Goal: Information Seeking & Learning: Learn about a topic

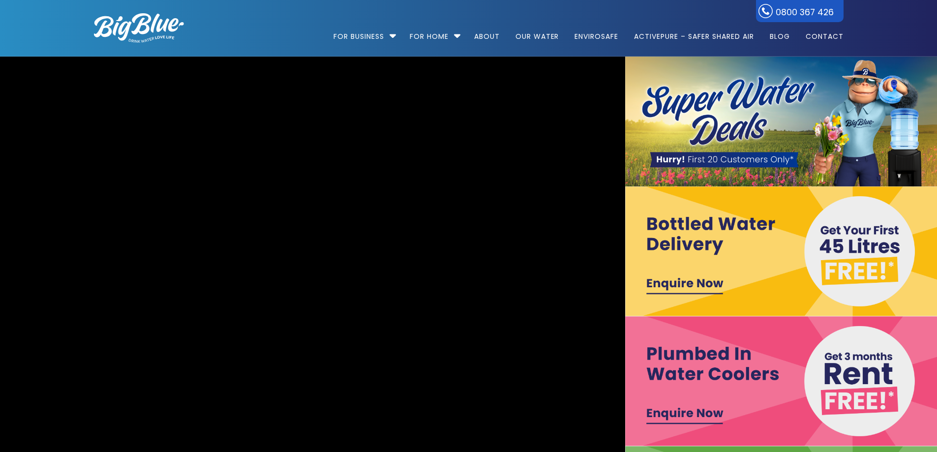
click at [697, 416] on img at bounding box center [781, 381] width 313 height 130
click at [693, 283] on img at bounding box center [781, 251] width 313 height 130
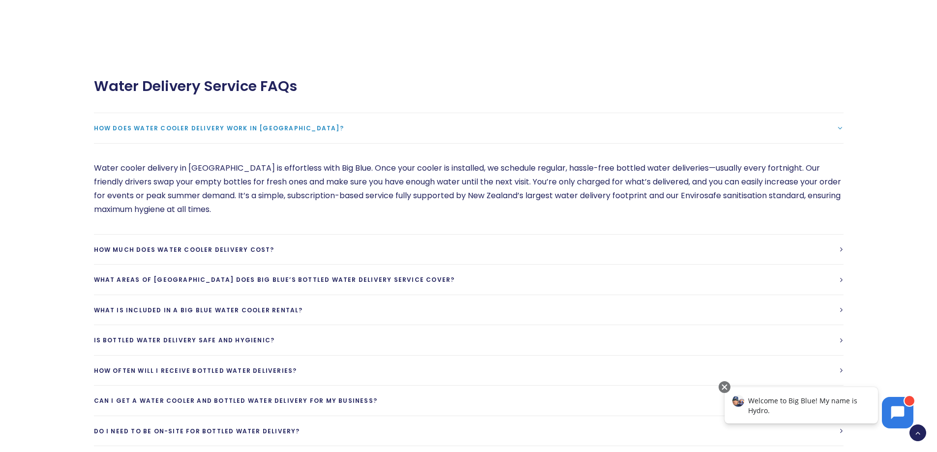
scroll to position [820, 0]
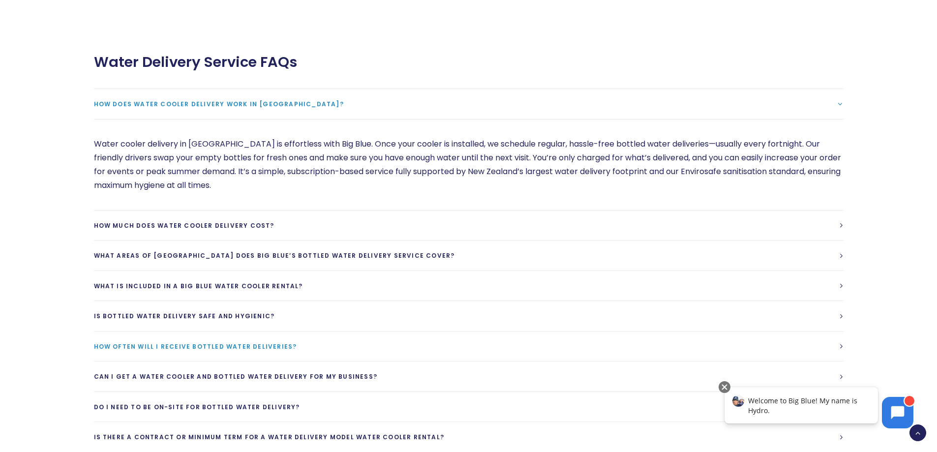
click at [190, 342] on span "How often will I receive bottled water deliveries?" at bounding box center [195, 346] width 203 height 8
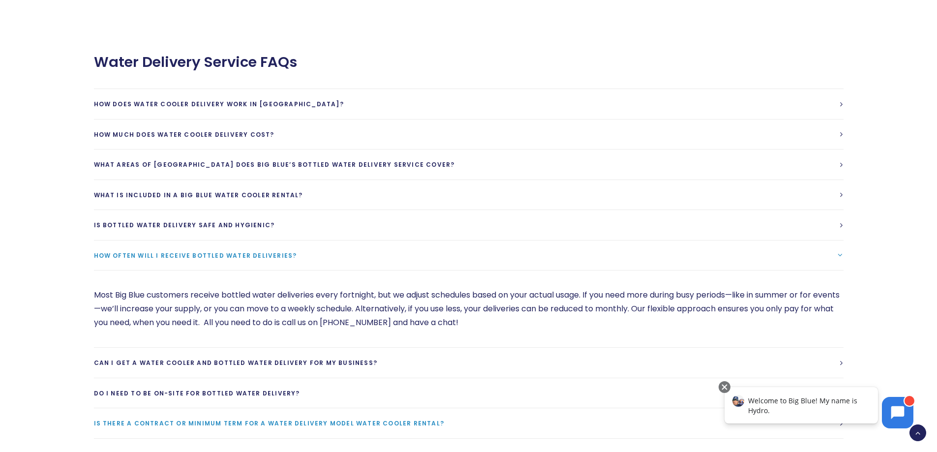
click at [178, 419] on span "Is there a contract or minimum term for a water delivery model water cooler ren…" at bounding box center [269, 423] width 351 height 8
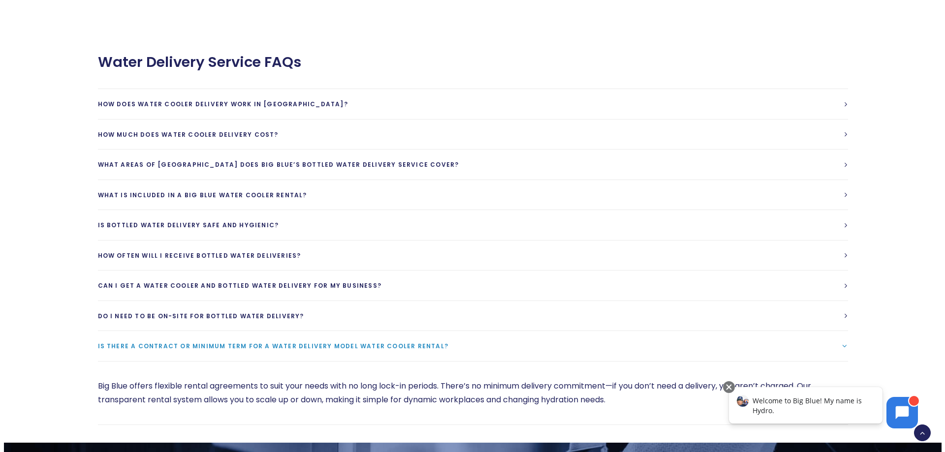
scroll to position [574, 0]
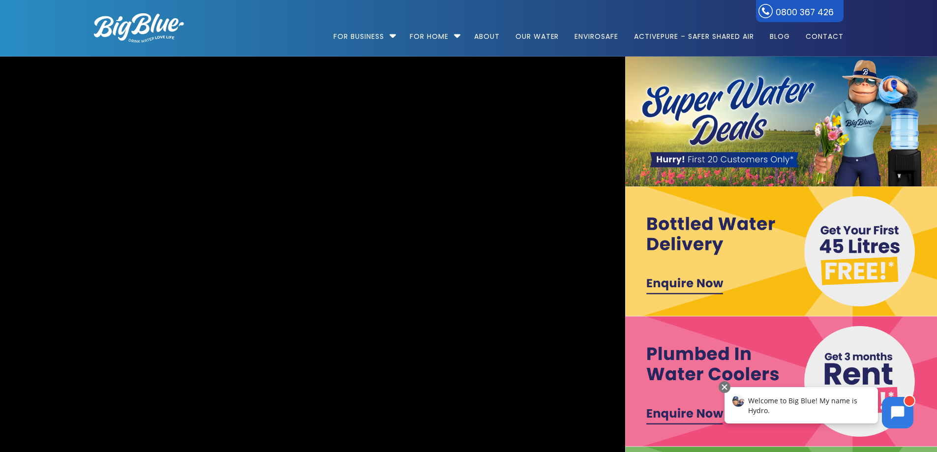
click at [781, 364] on img at bounding box center [781, 381] width 313 height 130
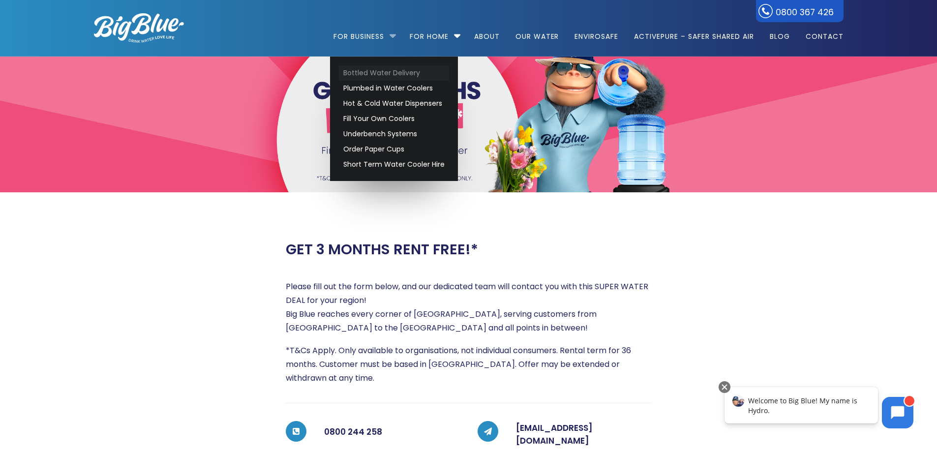
click at [383, 70] on link "Bottled Water Delivery" at bounding box center [394, 72] width 110 height 15
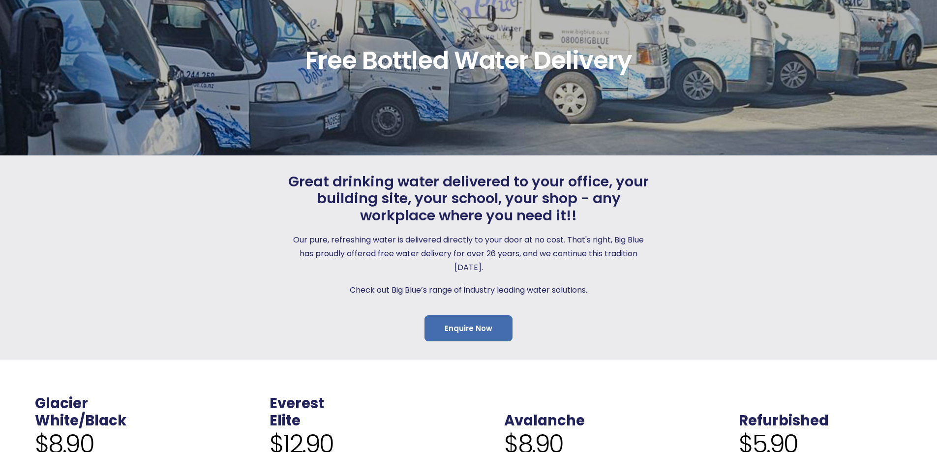
click at [470, 324] on link "Enquire Now" at bounding box center [469, 328] width 88 height 26
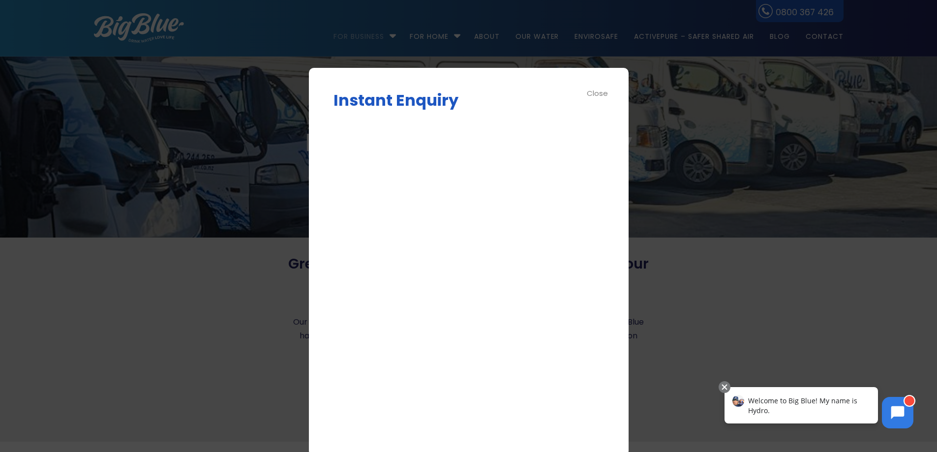
drag, startPoint x: 793, startPoint y: 337, endPoint x: 755, endPoint y: 306, distance: 49.3
click at [793, 337] on div at bounding box center [468, 226] width 937 height 452
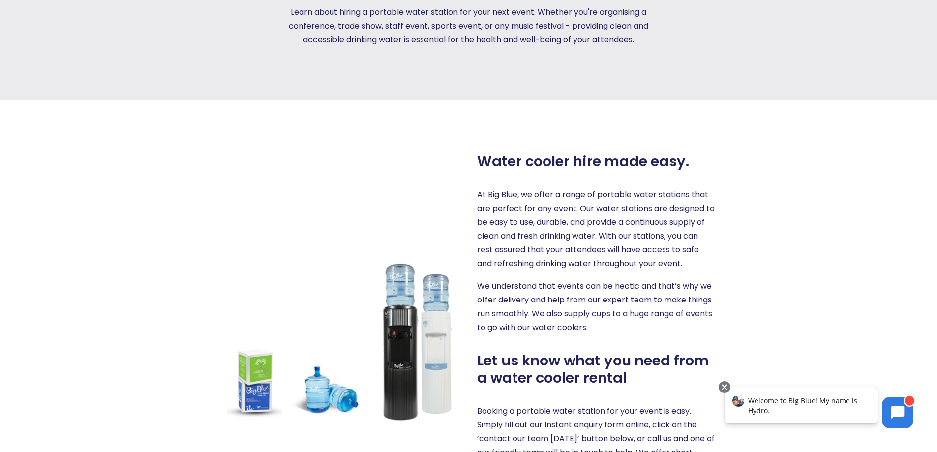
scroll to position [492, 0]
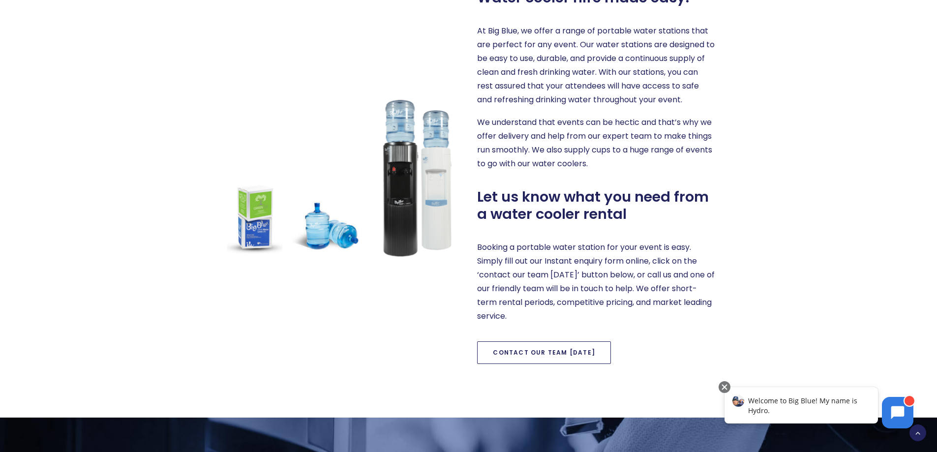
click at [539, 350] on link "Contact our team today" at bounding box center [544, 352] width 134 height 23
click at [521, 351] on link "Contact our team today" at bounding box center [544, 352] width 134 height 23
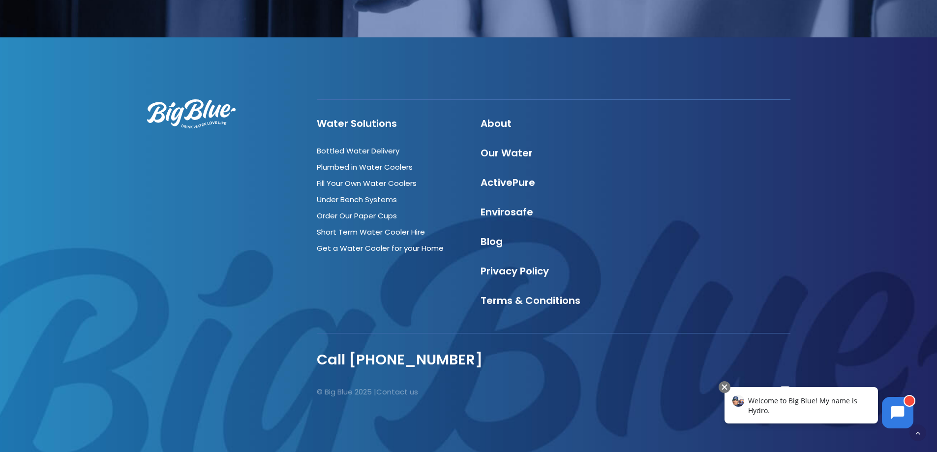
scroll to position [1255, 0]
click at [368, 148] on link "Bottled Water Delivery" at bounding box center [358, 150] width 83 height 10
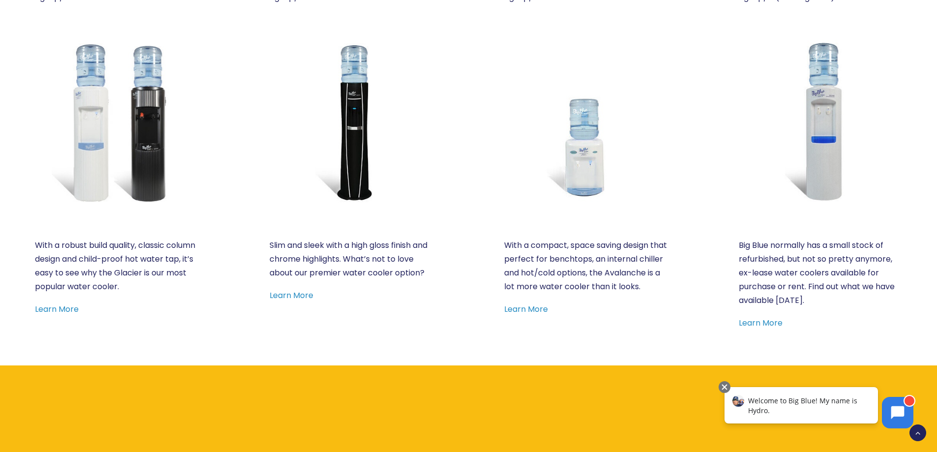
scroll to position [574, 0]
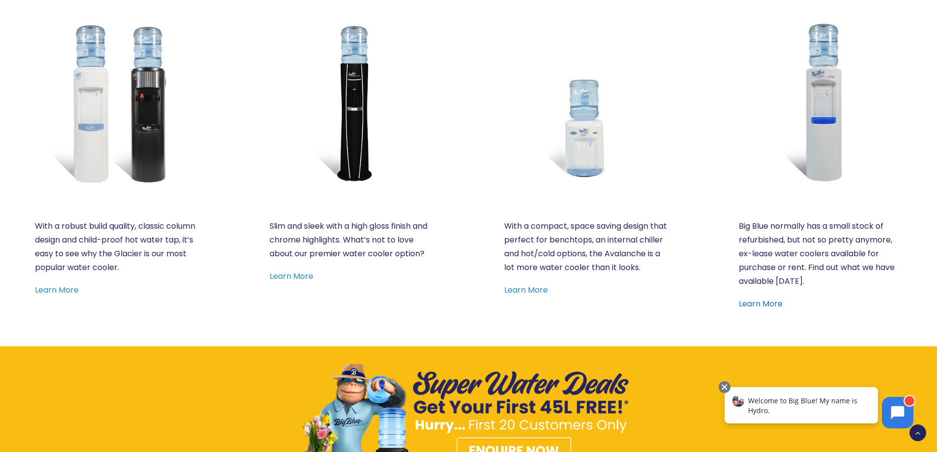
click at [761, 302] on link "Learn More" at bounding box center [761, 303] width 44 height 11
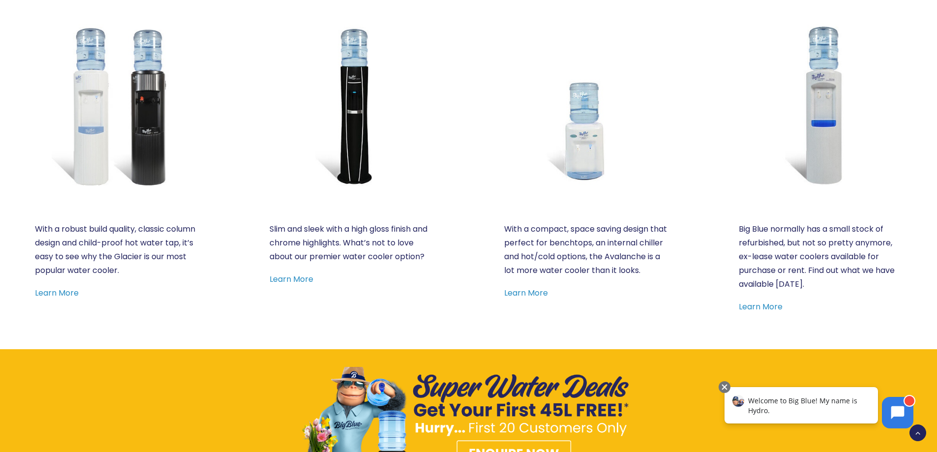
scroll to position [574, 0]
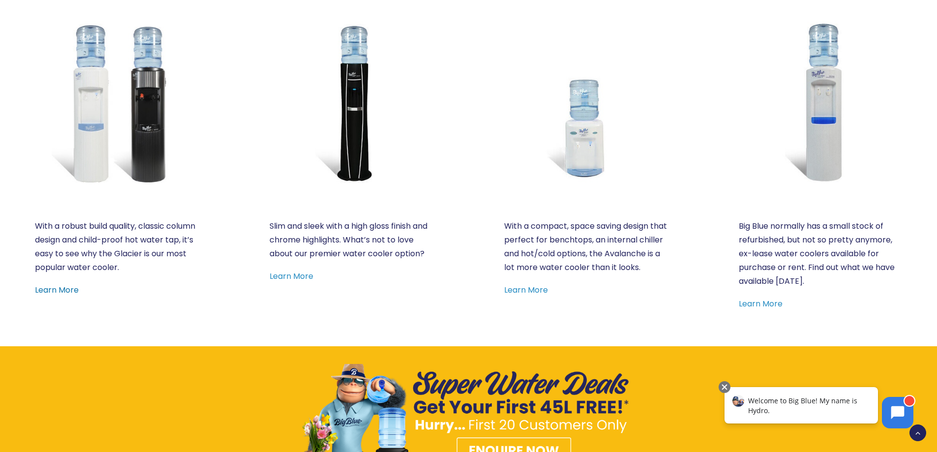
click at [57, 286] on link "Learn More" at bounding box center [57, 289] width 44 height 11
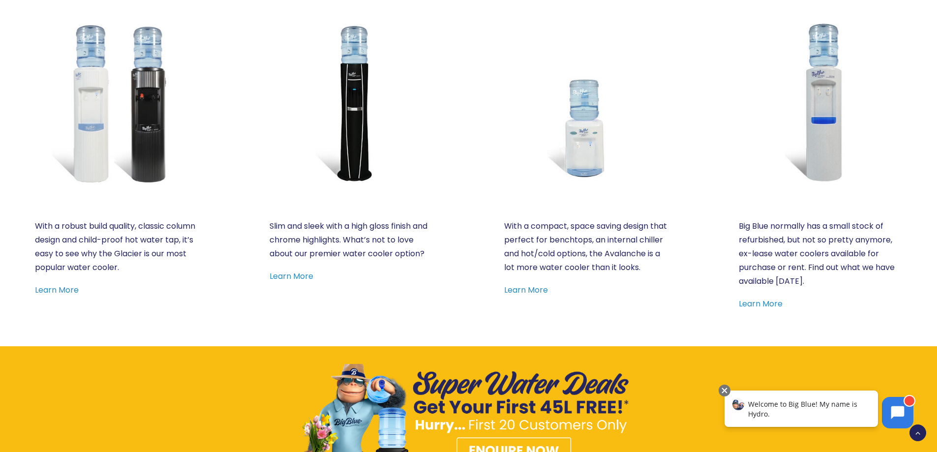
click at [574, 242] on p "With a compact, space saving design that perfect for benchtops, an internal chi…" at bounding box center [585, 246] width 163 height 55
click at [582, 151] on img at bounding box center [585, 102] width 163 height 163
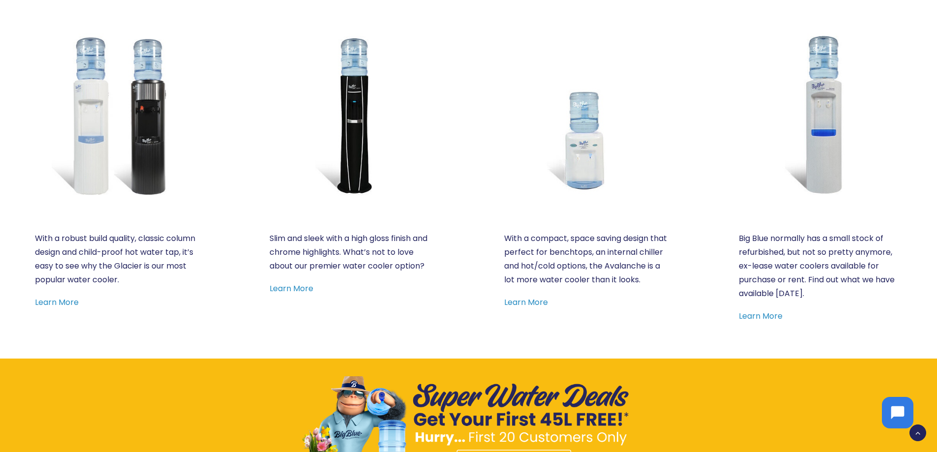
scroll to position [574, 0]
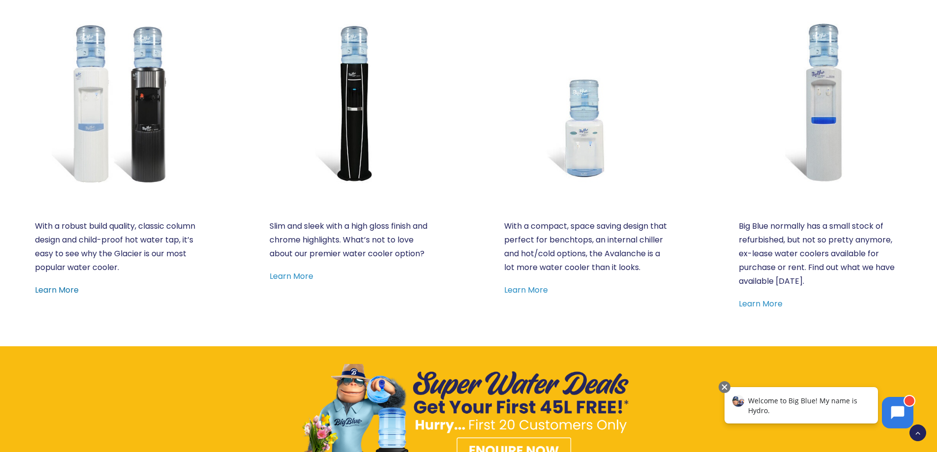
click at [61, 292] on link "Learn More" at bounding box center [57, 289] width 44 height 11
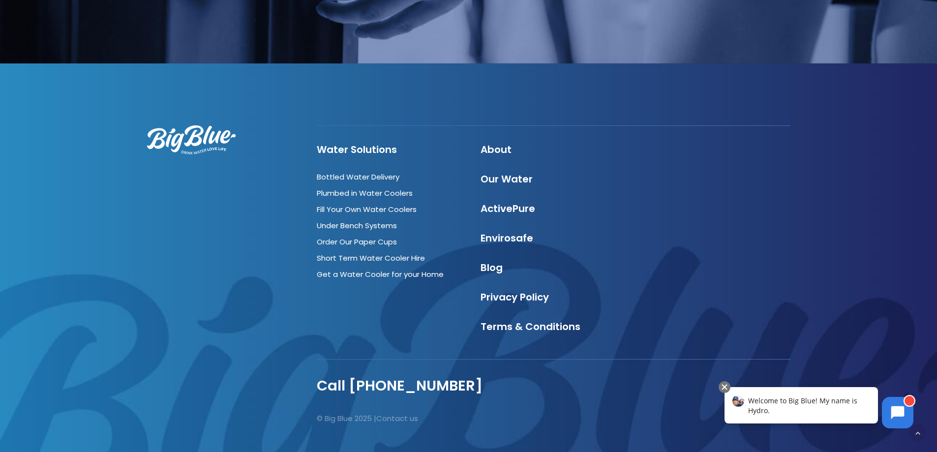
scroll to position [1230, 0]
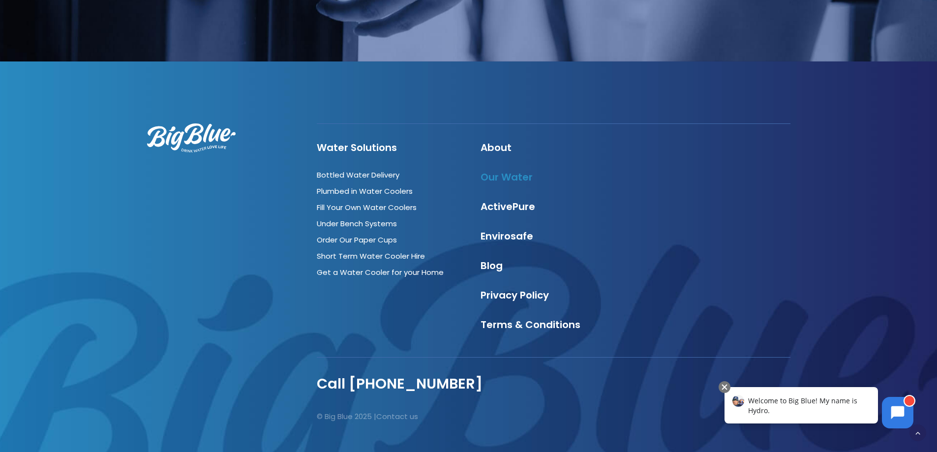
click at [500, 177] on link "Our Water" at bounding box center [507, 177] width 52 height 14
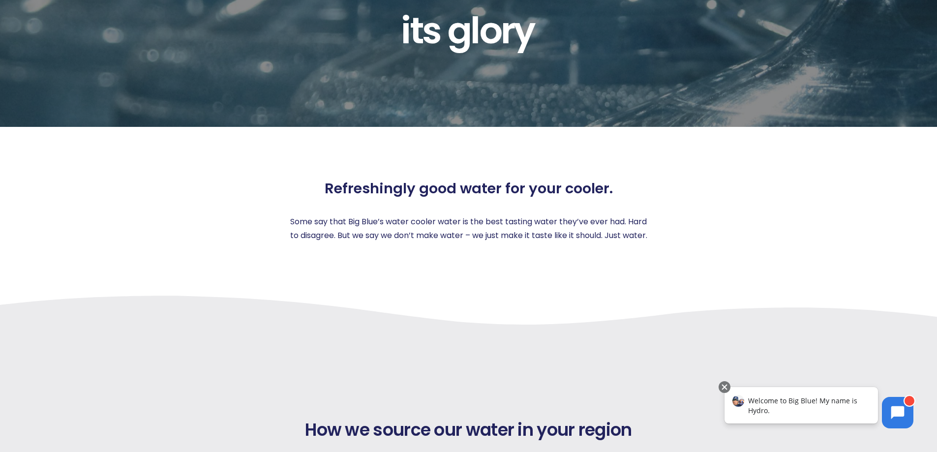
scroll to position [328, 0]
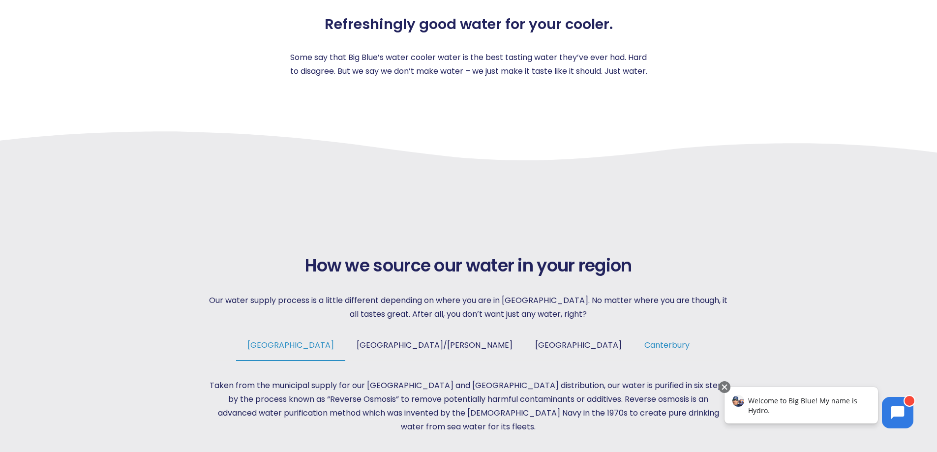
click at [645, 345] on span "Canterbury" at bounding box center [667, 344] width 45 height 11
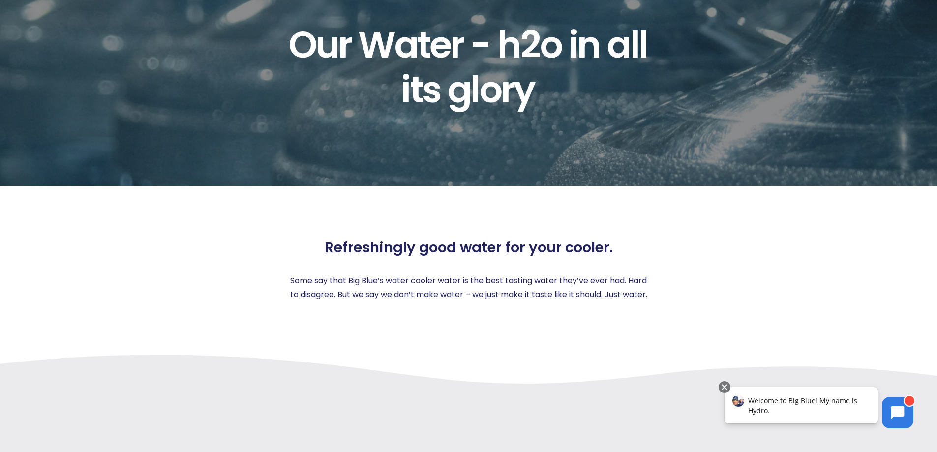
scroll to position [0, 0]
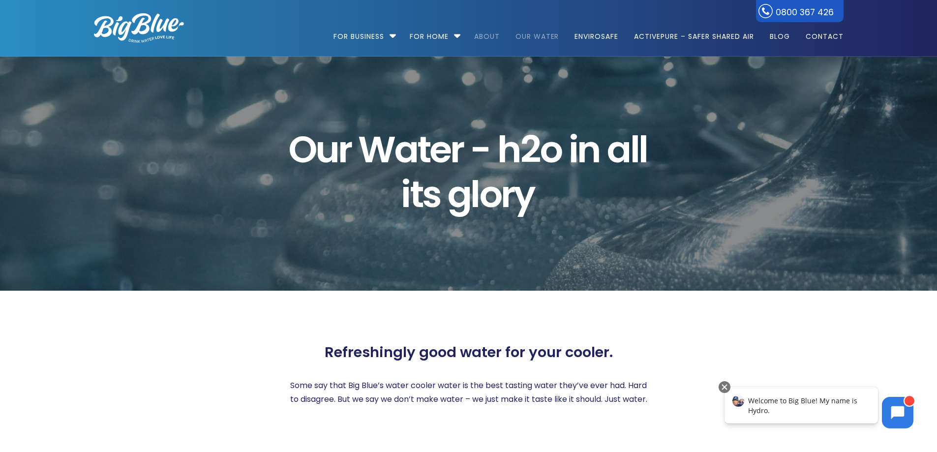
click at [485, 34] on link "About" at bounding box center [486, 31] width 39 height 63
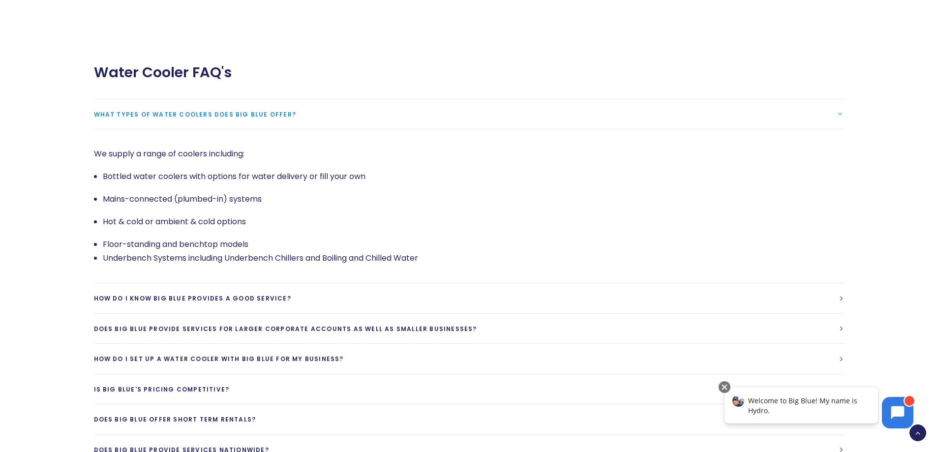
scroll to position [2050, 0]
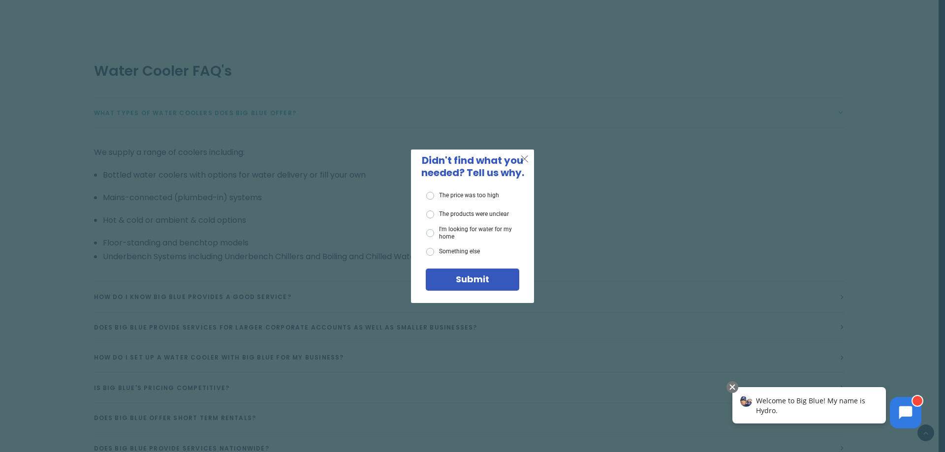
click at [525, 157] on span "X" at bounding box center [524, 159] width 9 height 12
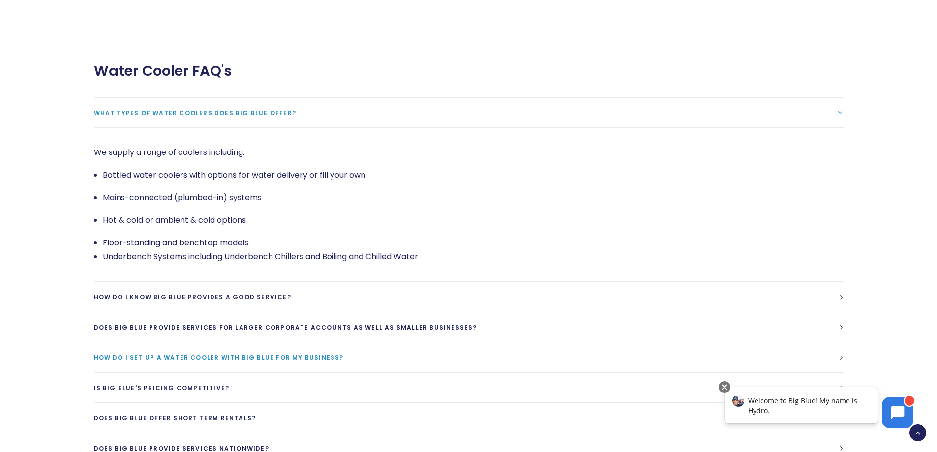
click at [291, 353] on span "How do I set up a water cooler with Big Blue for my business?" at bounding box center [219, 357] width 250 height 8
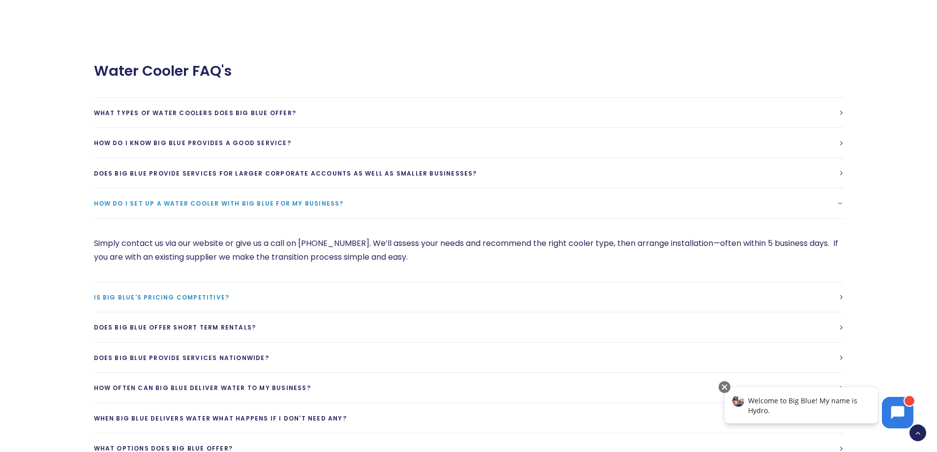
click at [188, 293] on span "Is Big Blue's Pricing competitive?" at bounding box center [162, 297] width 136 height 8
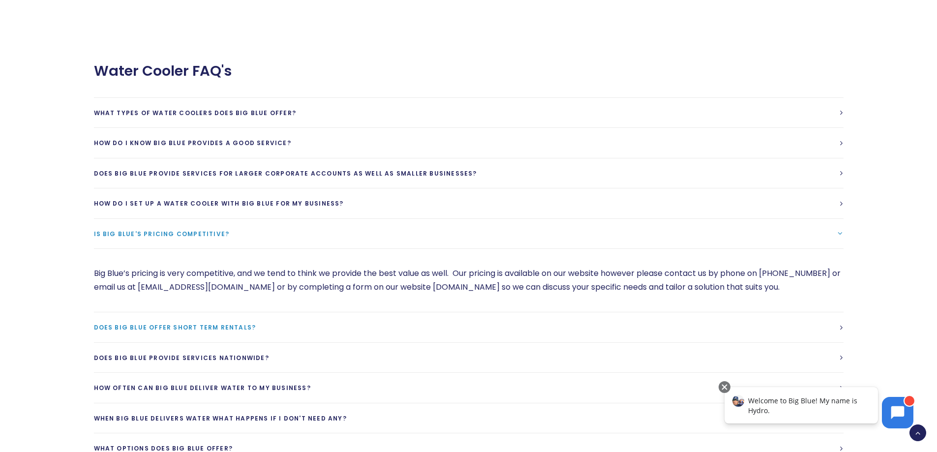
click at [185, 323] on span "Does Big Blue offer short term rentals?" at bounding box center [175, 327] width 162 height 8
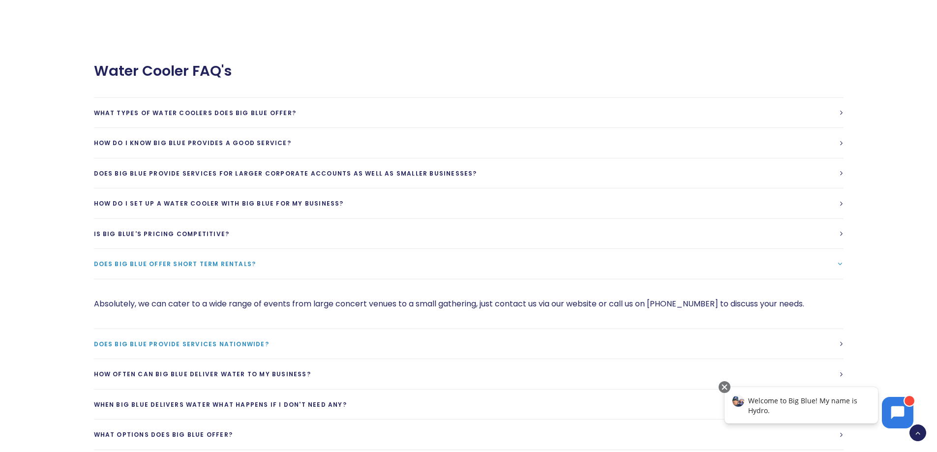
click at [168, 340] on span "Does Big Blue provide services Nationwide?" at bounding box center [181, 344] width 175 height 8
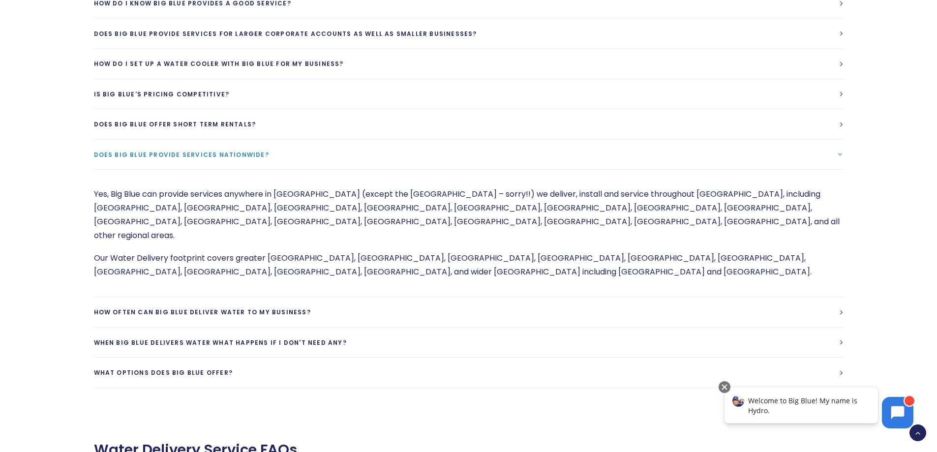
scroll to position [2214, 0]
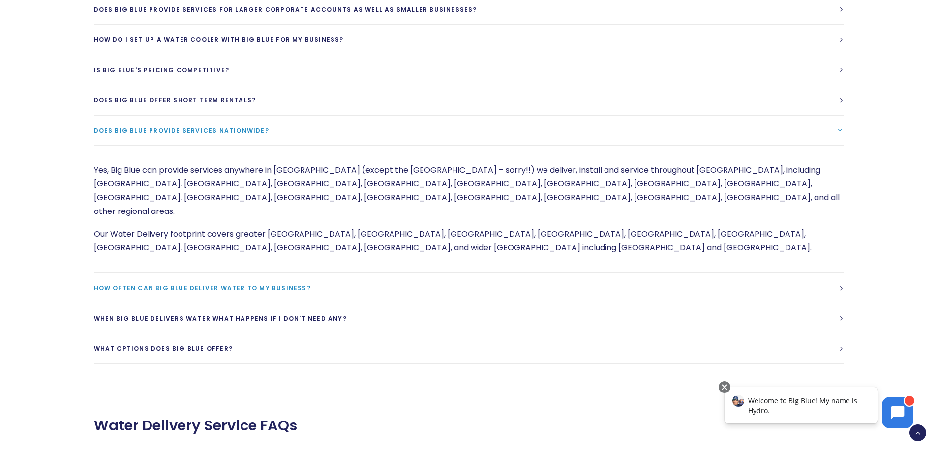
click at [202, 284] on span "How often can Big Blue deliver water to my business?" at bounding box center [202, 288] width 217 height 8
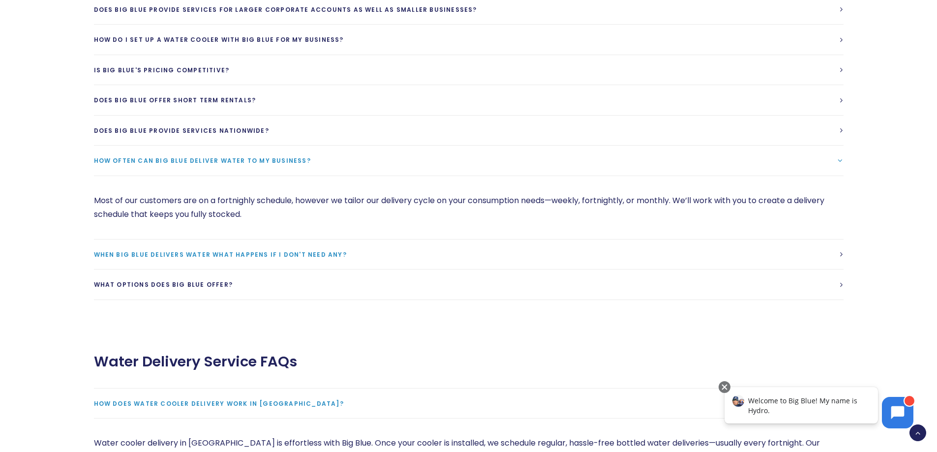
click at [149, 250] on span "When Big Blue delivers water what happens if I don't need any?" at bounding box center [220, 254] width 253 height 8
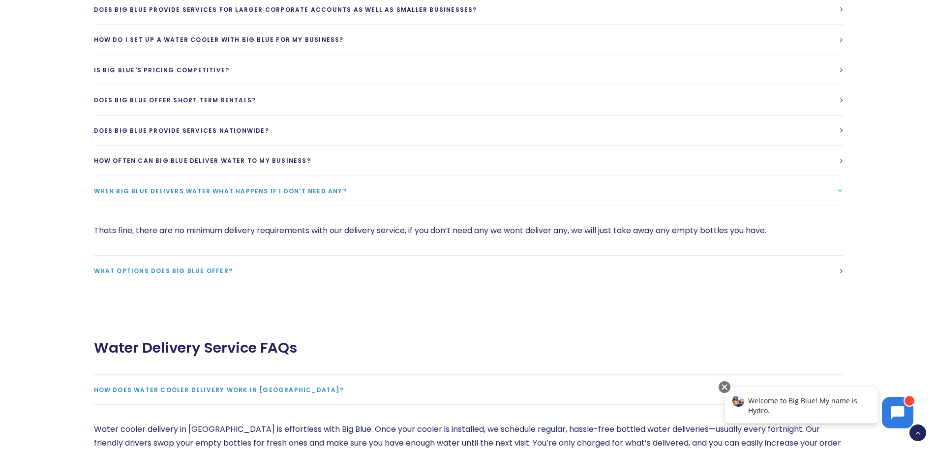
click at [151, 267] on span "What options does Big Blue Offer?" at bounding box center [163, 271] width 139 height 8
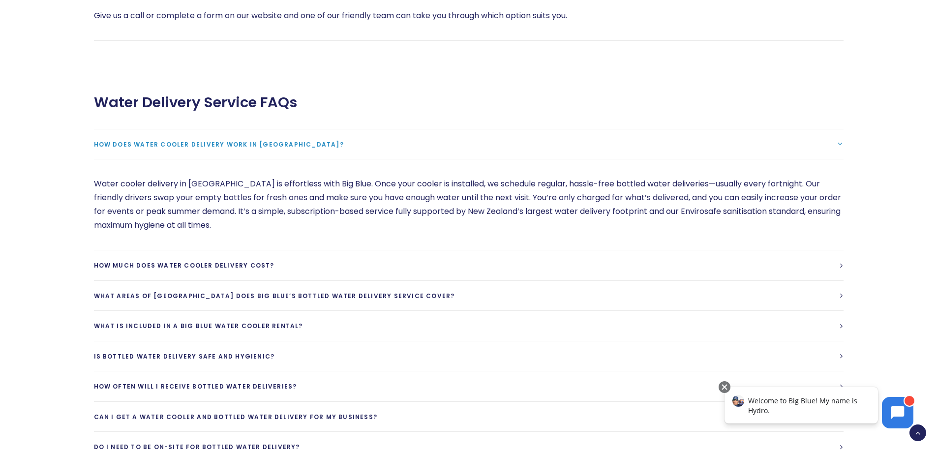
scroll to position [2624, 0]
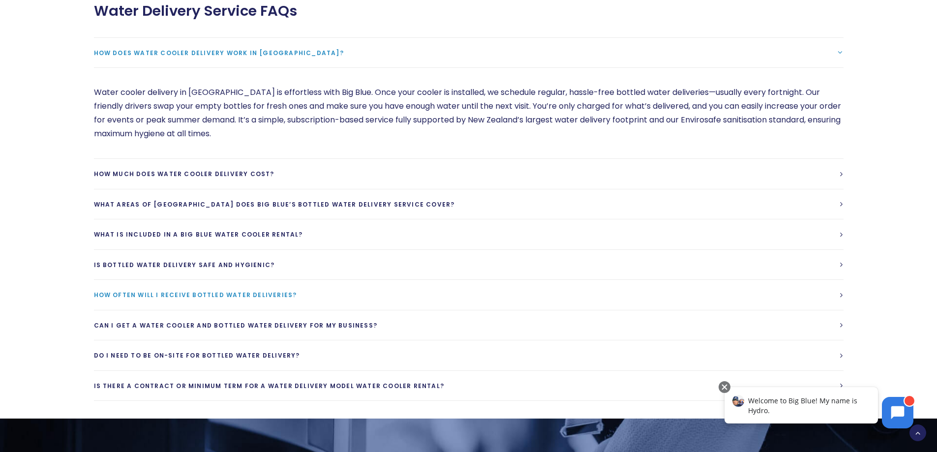
click at [190, 291] on span "How often will I receive bottled water deliveries?" at bounding box center [195, 295] width 203 height 8
